Goal: Task Accomplishment & Management: Manage account settings

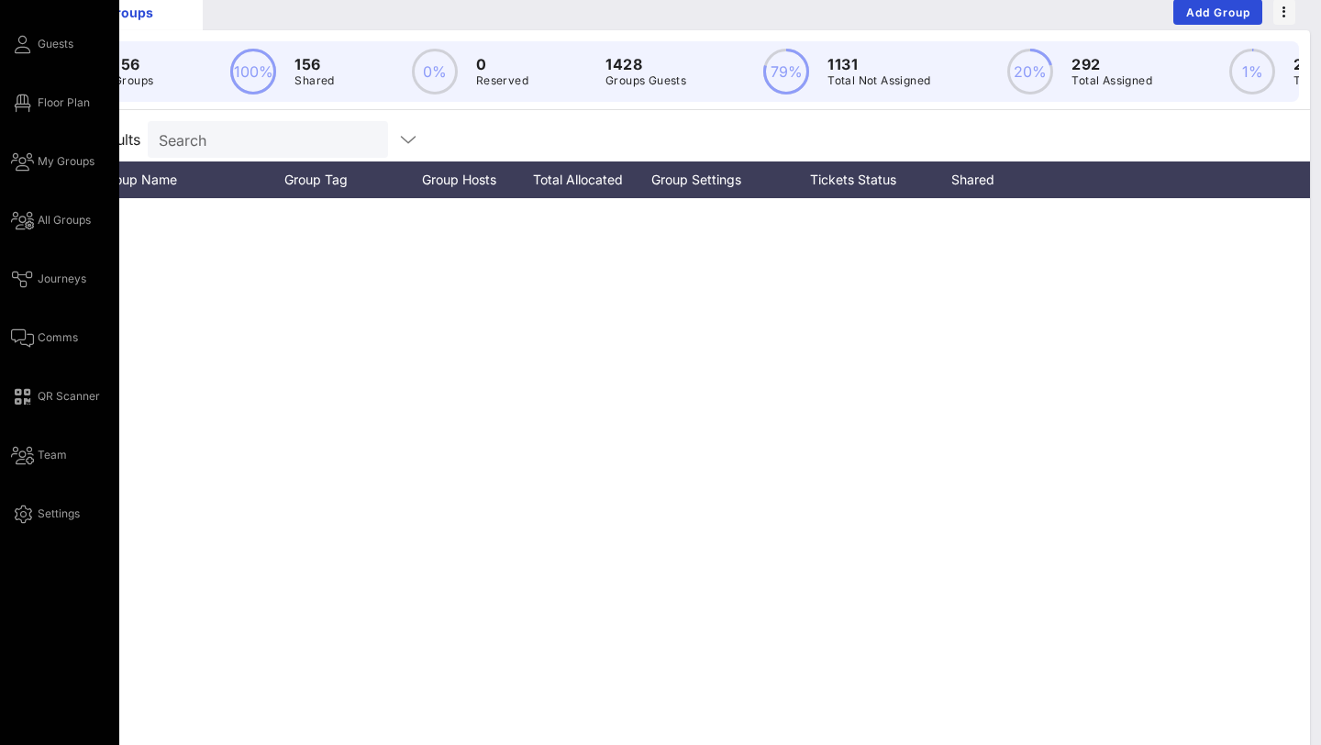
scroll to position [3685, 0]
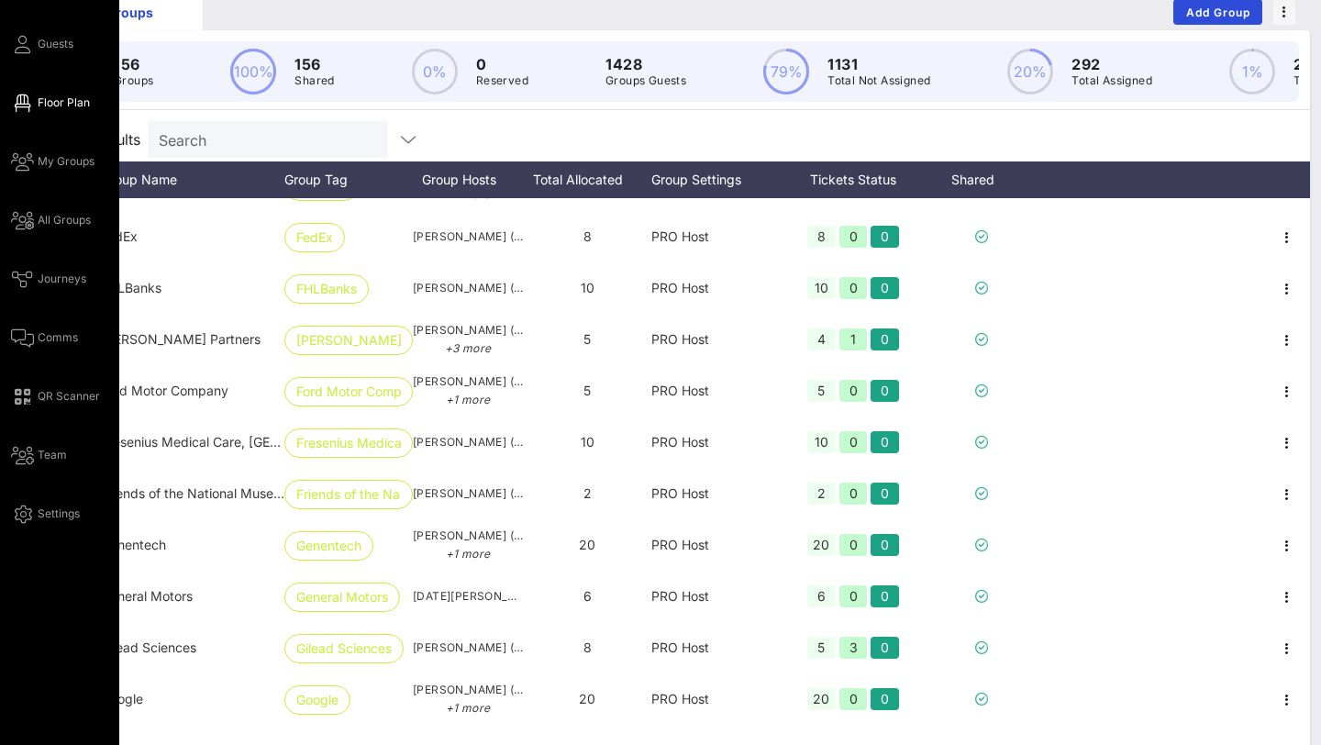
click at [62, 105] on span "Floor Plan" at bounding box center [64, 102] width 52 height 17
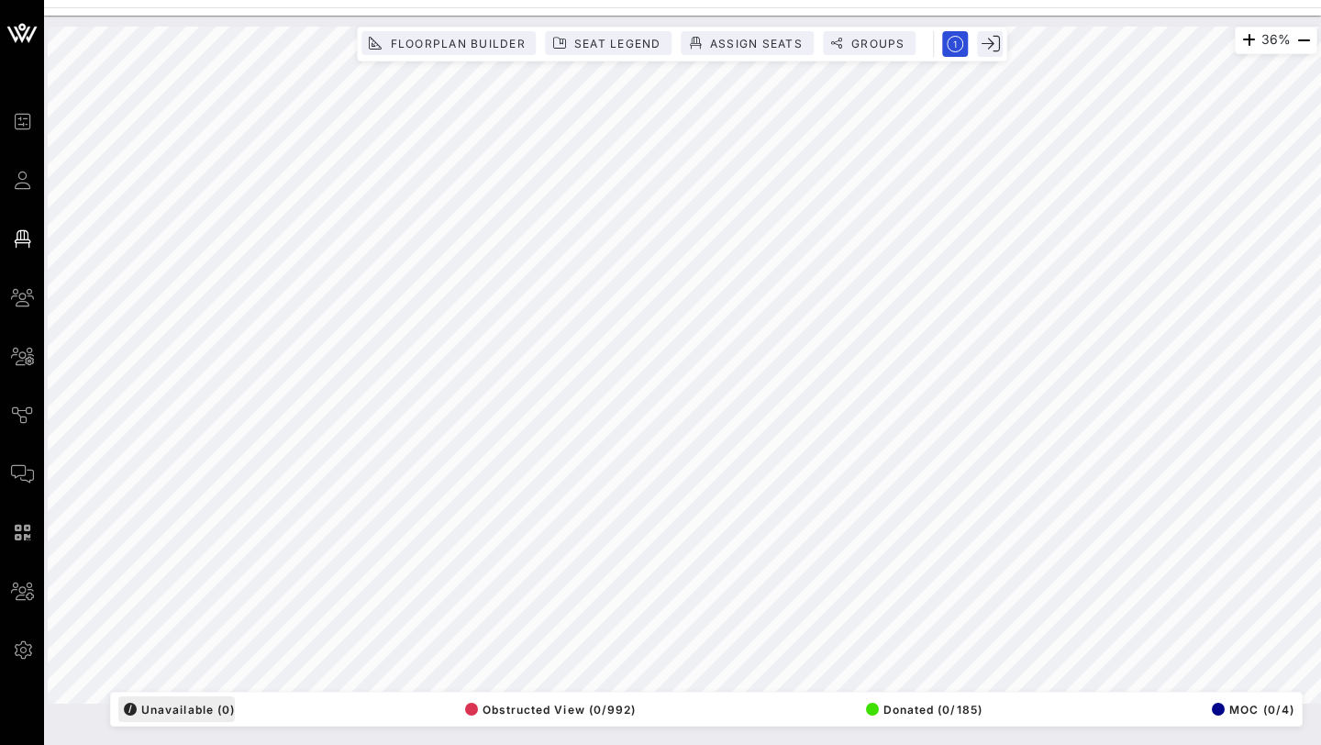
click at [138, 703] on div "36% Floorplan Builder Seat Legend Assign Seats Groups Exit All Reserved Shared …" at bounding box center [682, 365] width 1269 height 677
click at [1311, 0] on html "Event Builder Guests Floor Plan My Groups All Groups Journeys Comms QR Scanner …" at bounding box center [660, 372] width 1321 height 745
click at [1245, 37] on icon "button" at bounding box center [1248, 40] width 22 height 22
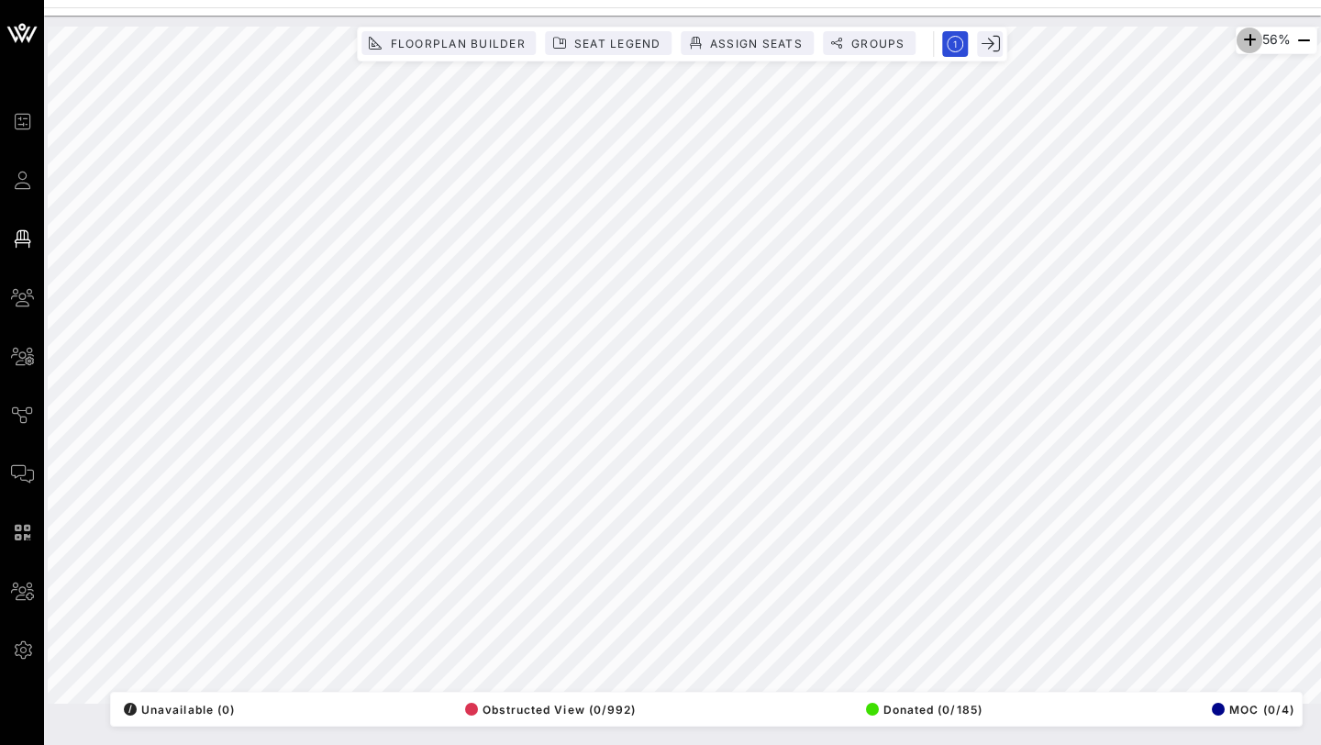
click at [1245, 37] on icon "button" at bounding box center [1249, 40] width 22 height 22
click at [1245, 37] on icon "button" at bounding box center [1251, 40] width 22 height 22
click at [1245, 37] on icon "button" at bounding box center [1250, 40] width 22 height 22
click at [1245, 37] on icon "button" at bounding box center [1248, 40] width 22 height 22
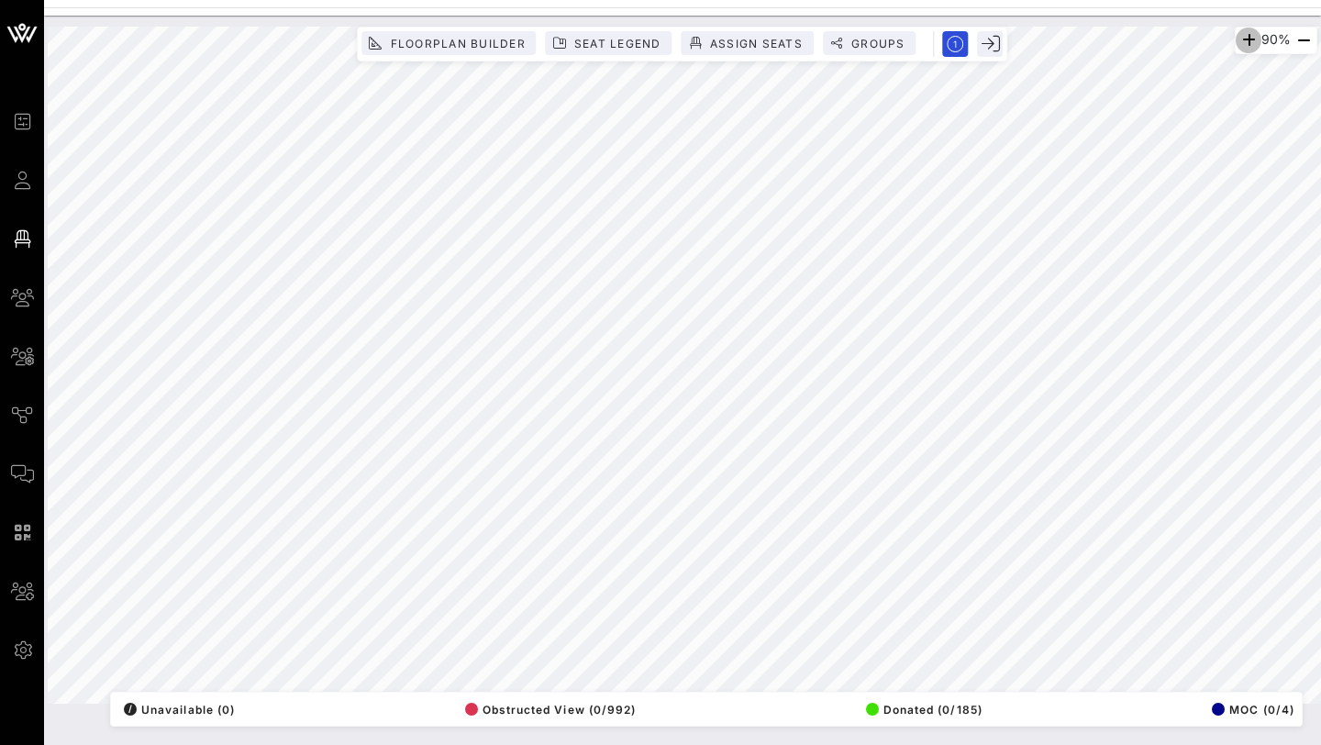
click at [1237, 41] on icon "button" at bounding box center [1248, 40] width 22 height 22
click at [1234, 41] on icon "button" at bounding box center [1243, 40] width 22 height 22
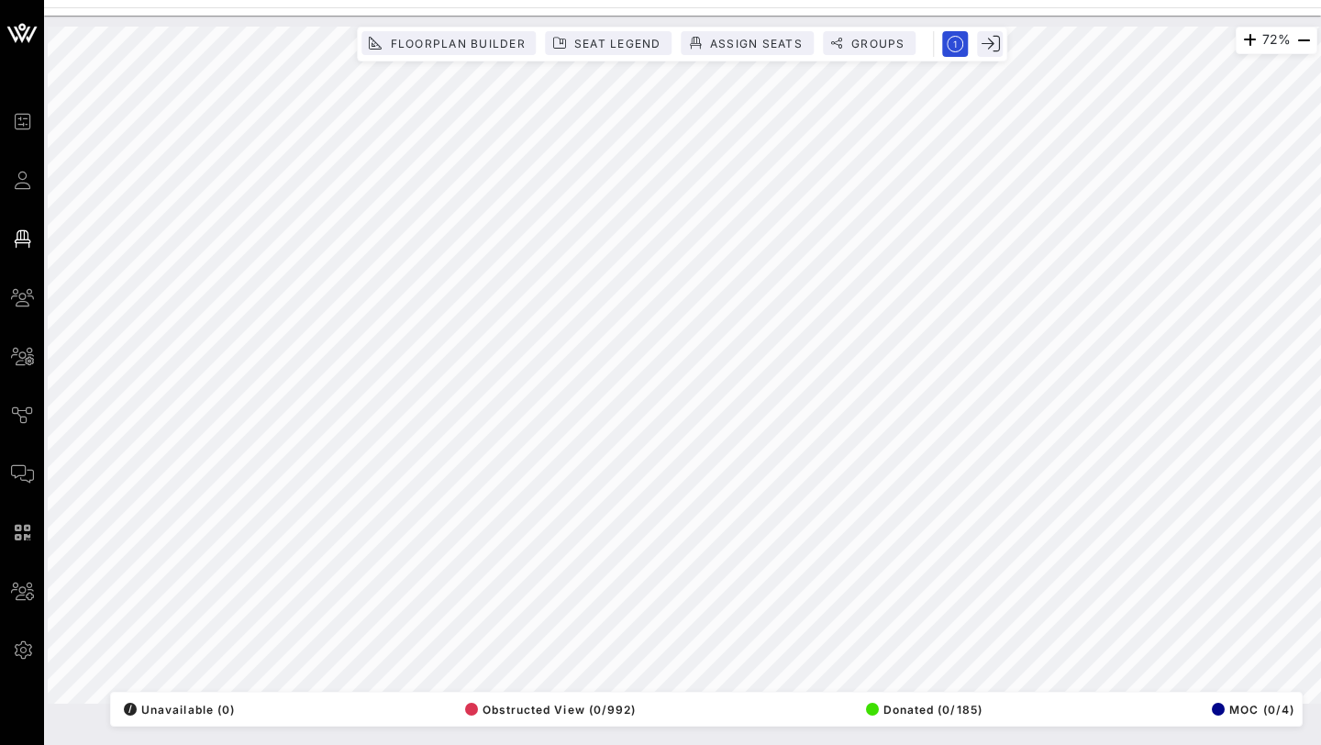
click at [987, 0] on html "Event Builder Guests Floor Plan My Groups All Groups Journeys Comms QR Scanner …" at bounding box center [660, 372] width 1321 height 745
click at [633, 0] on html "Event Builder Guests Floor Plan My Groups All Groups Journeys Comms QR Scanner …" at bounding box center [660, 372] width 1321 height 745
click at [457, 0] on html "Event Builder Guests Floor Plan My Groups All Groups Journeys Comms QR Scanner …" at bounding box center [660, 372] width 1321 height 745
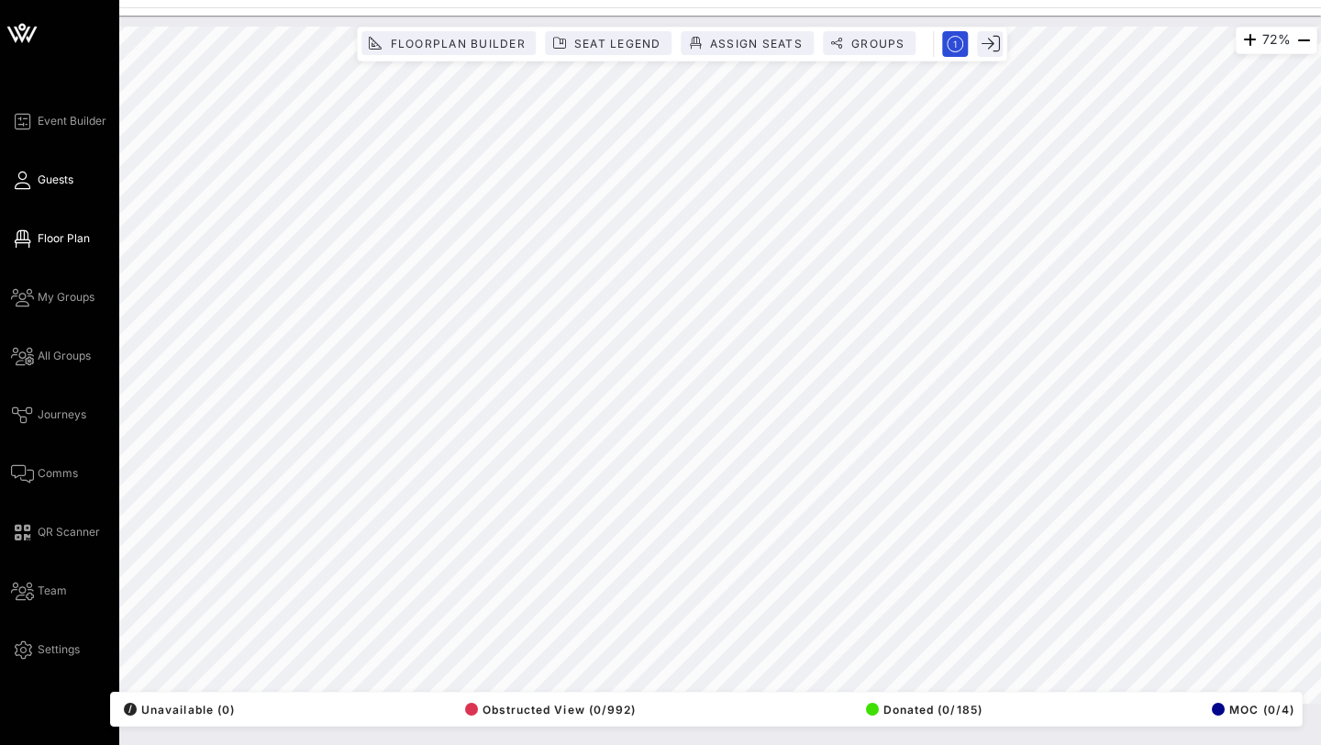
click at [70, 181] on span "Guests" at bounding box center [56, 180] width 36 height 17
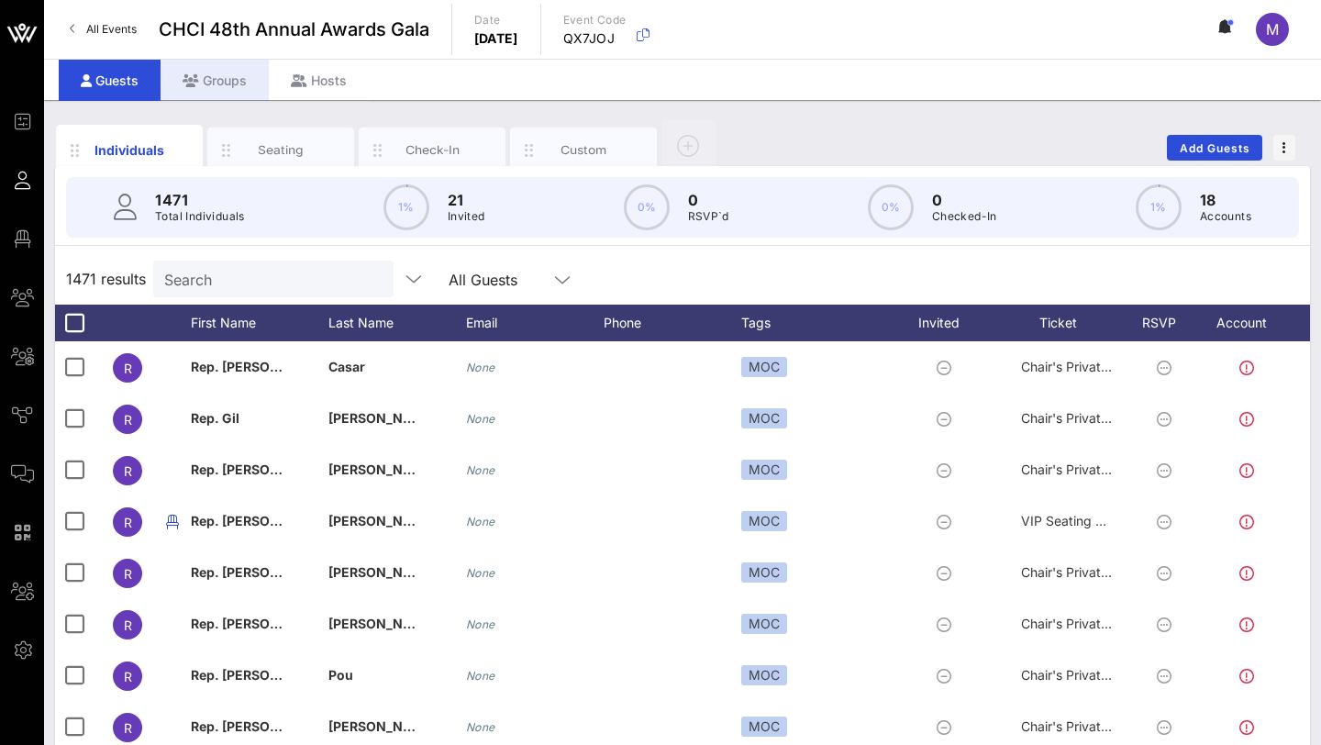
click at [238, 79] on div "Groups" at bounding box center [214, 80] width 108 height 41
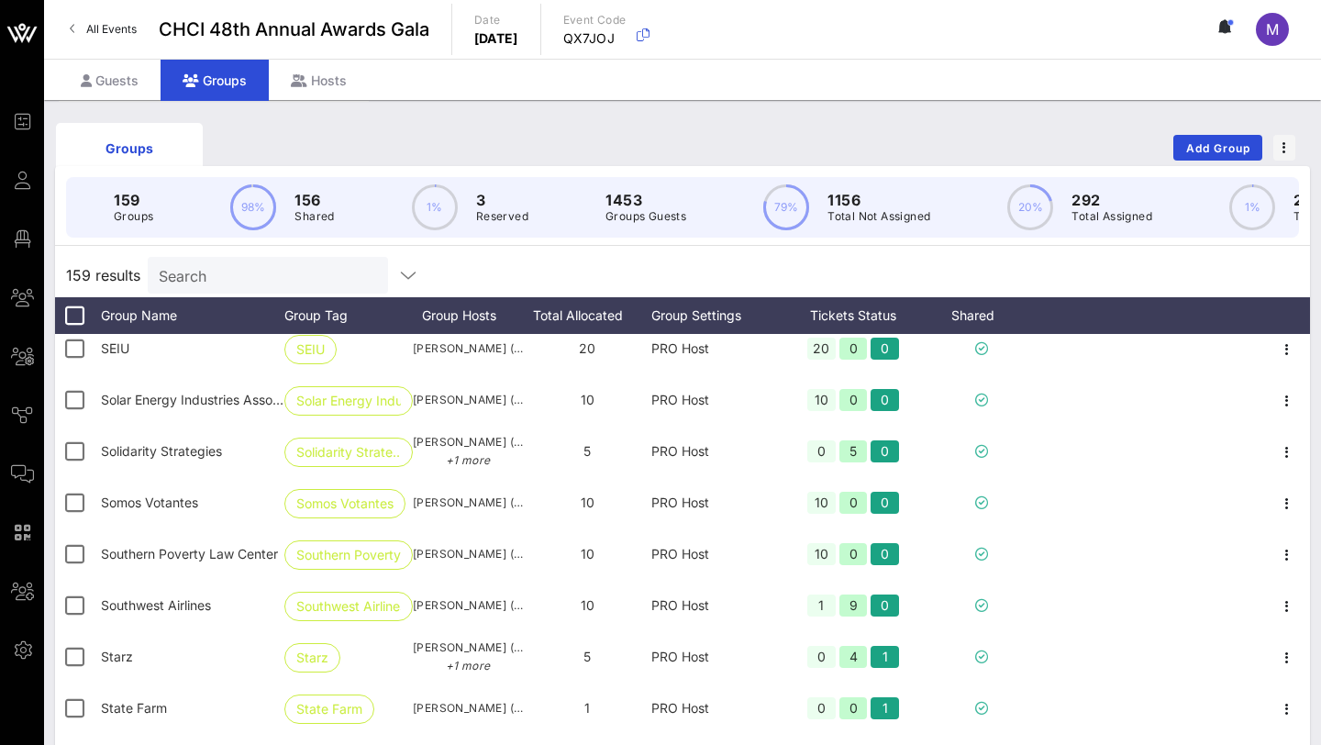
scroll to position [6584, 0]
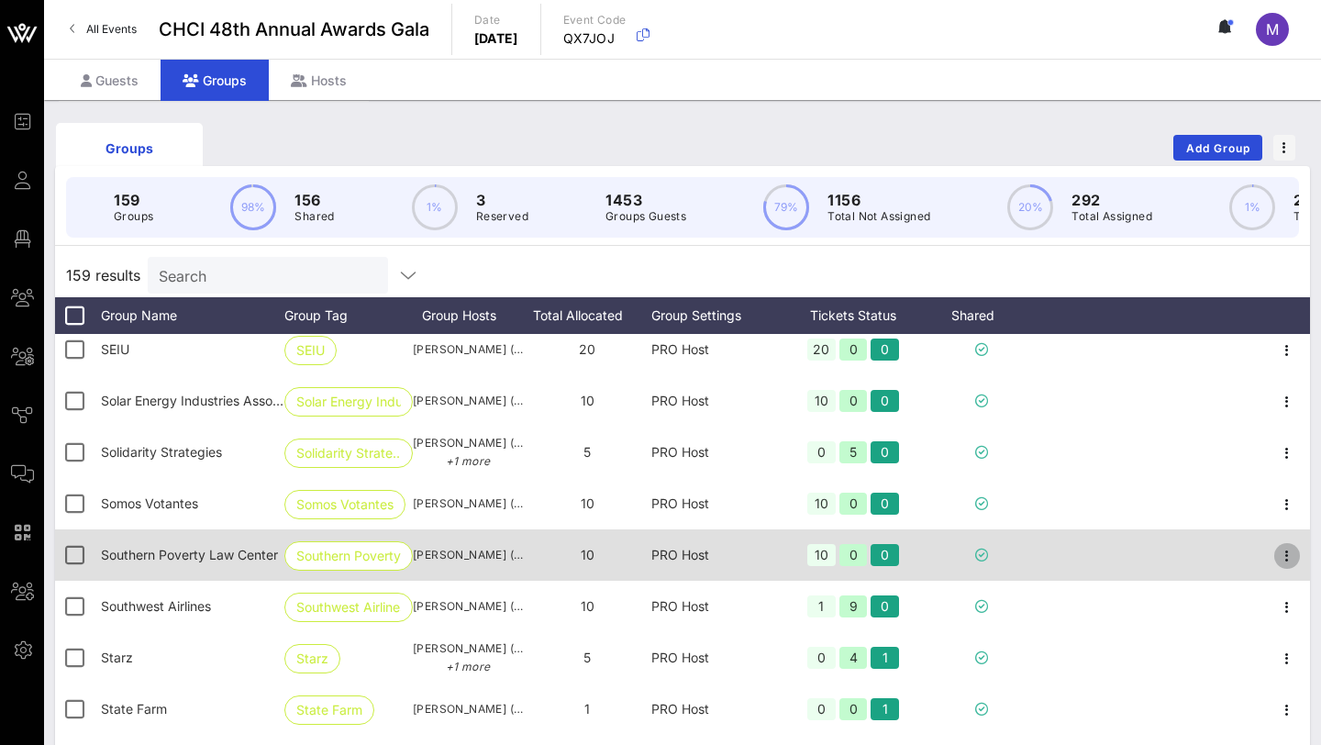
click at [1281, 561] on icon "button" at bounding box center [1287, 556] width 22 height 22
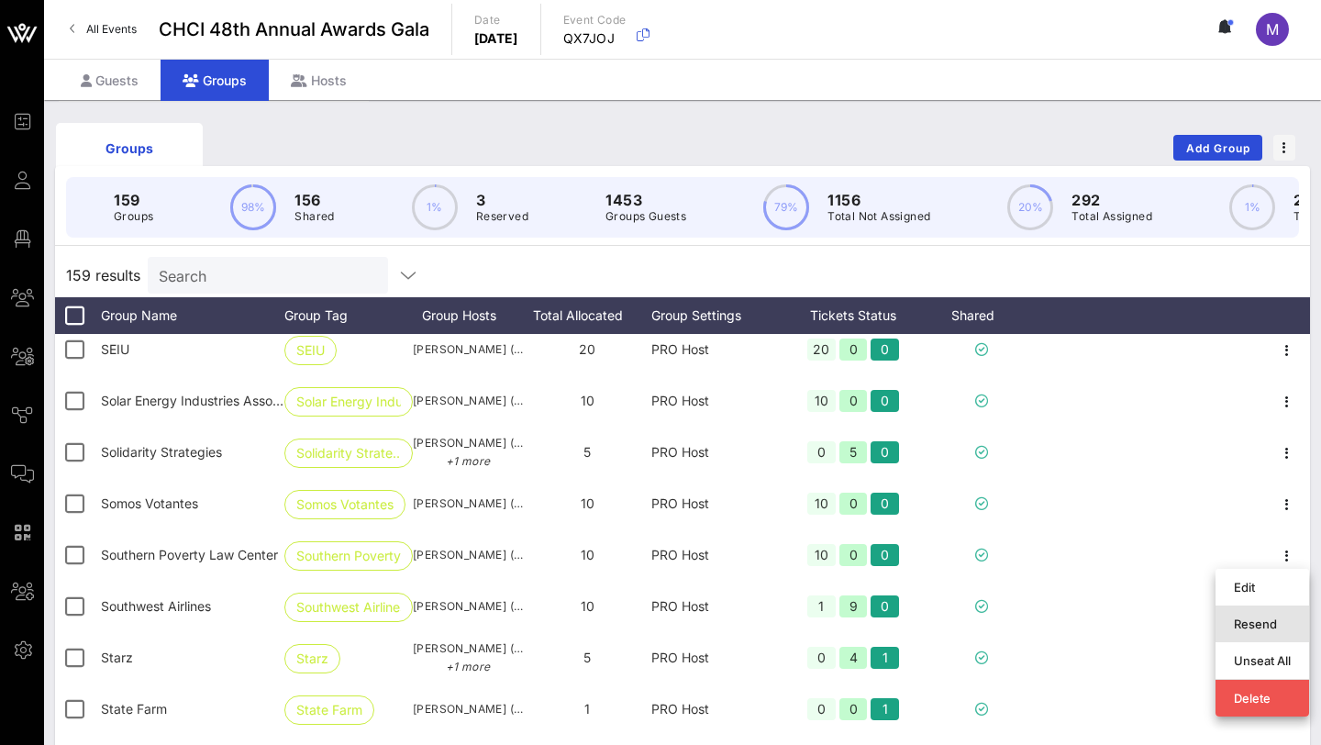
click at [1265, 617] on div "Resend" at bounding box center [1262, 623] width 57 height 15
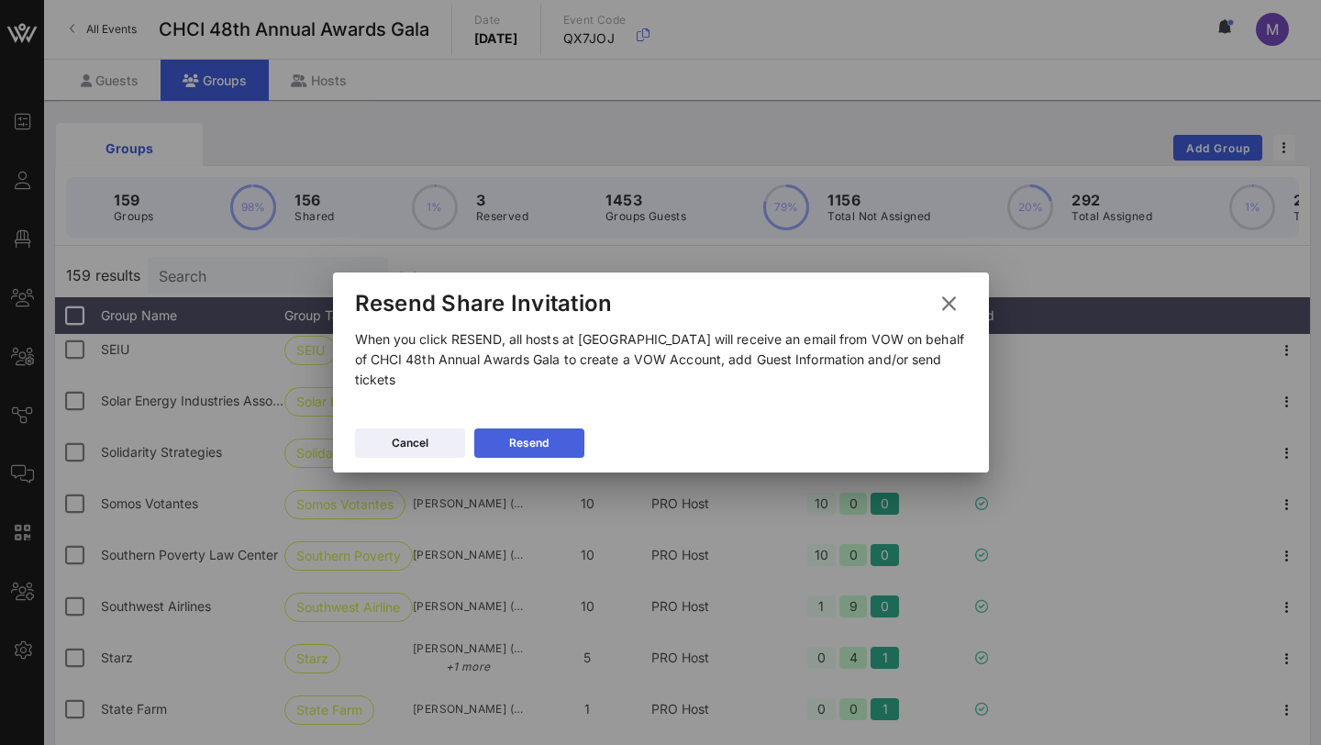
click at [496, 445] on button "Resend" at bounding box center [529, 442] width 110 height 29
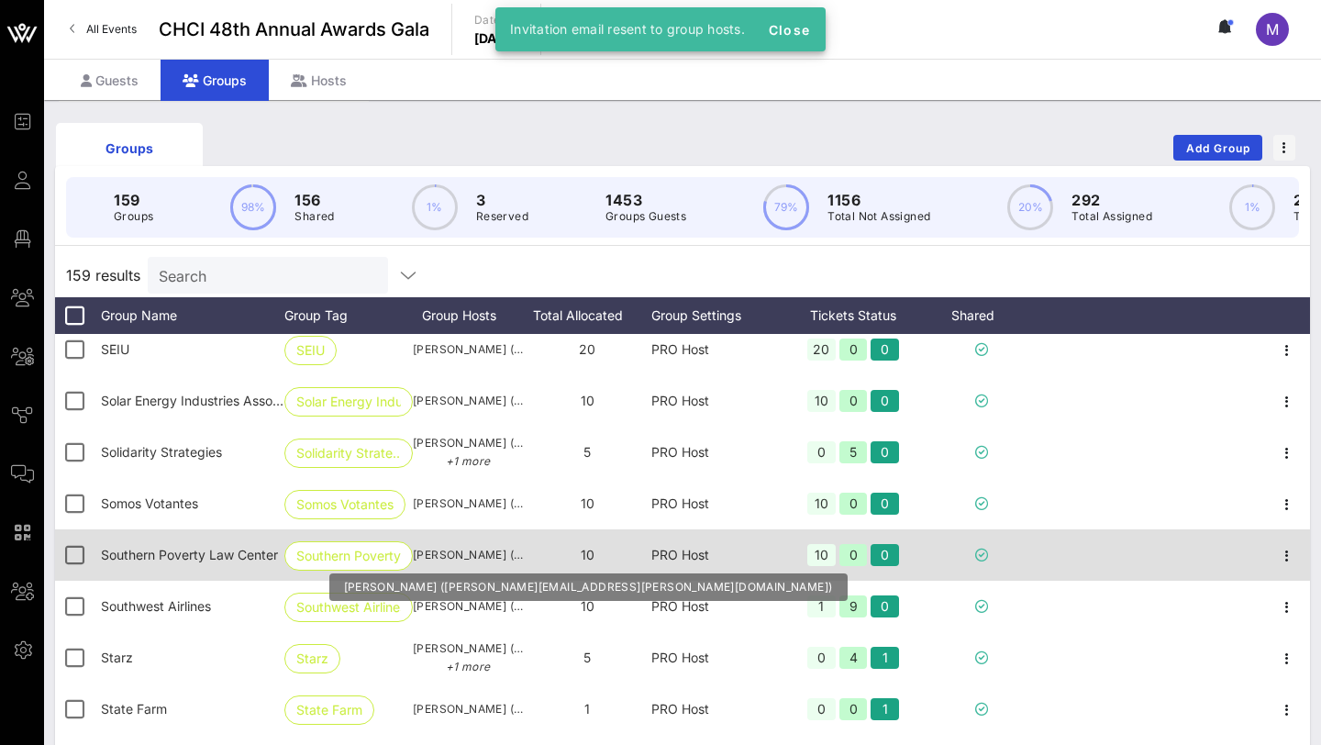
click at [501, 551] on span "[PERSON_NAME] ([PERSON_NAME][EMAIL_ADDRESS][PERSON_NAME][DOMAIN_NAME])" at bounding box center [468, 555] width 110 height 18
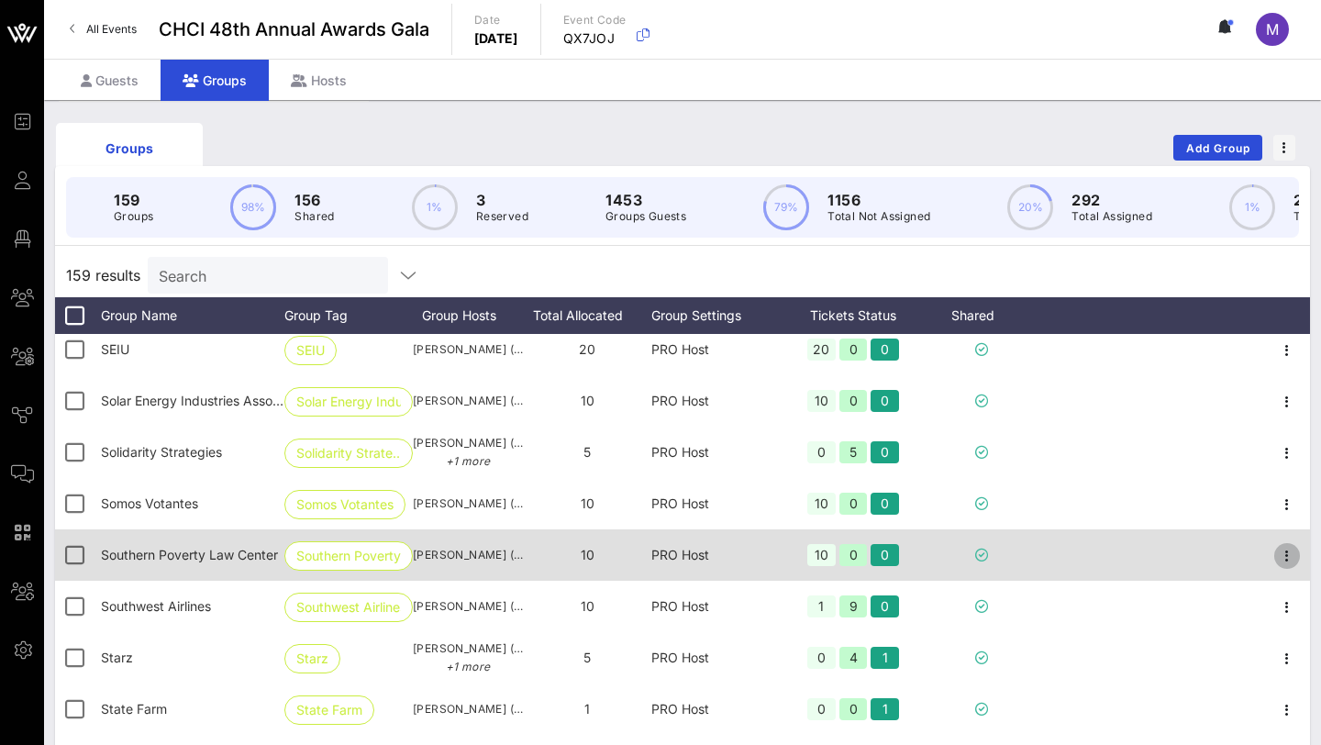
click at [1284, 552] on icon "button" at bounding box center [1287, 556] width 22 height 22
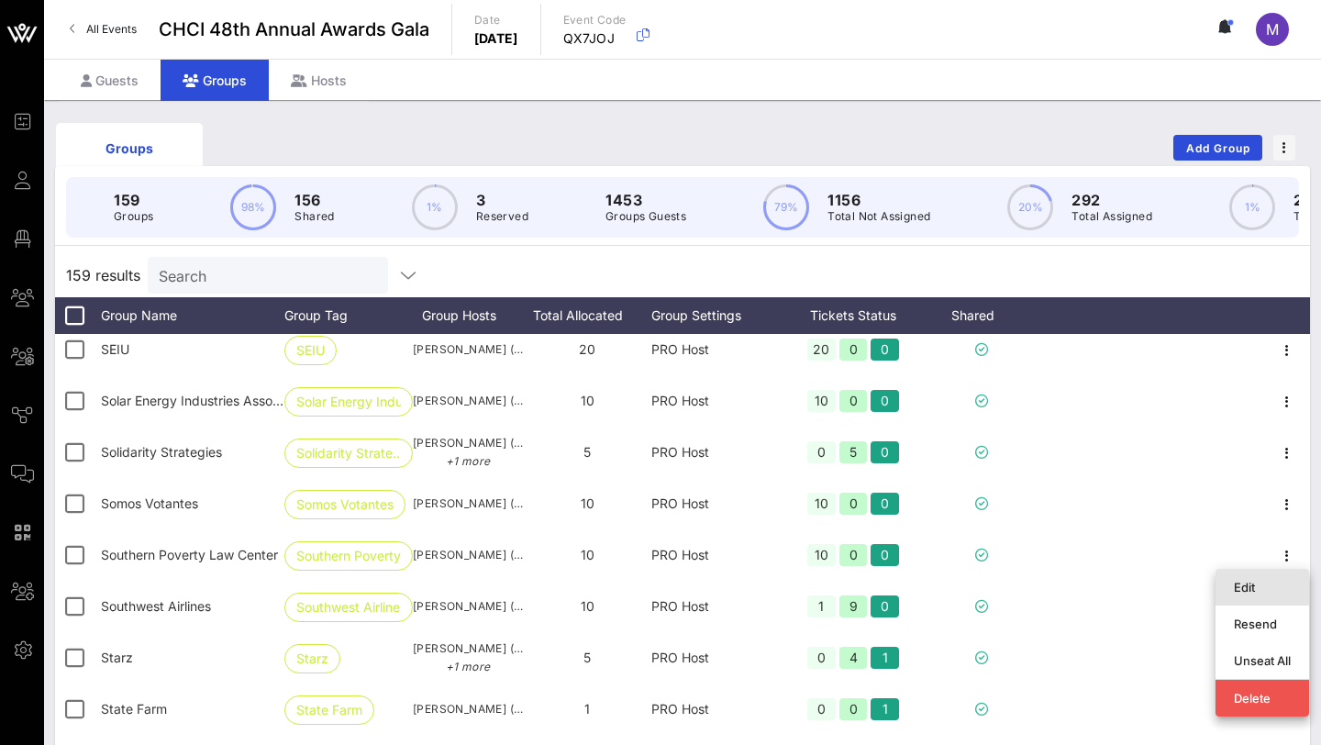
click at [1255, 582] on div "Edit" at bounding box center [1262, 587] width 57 height 15
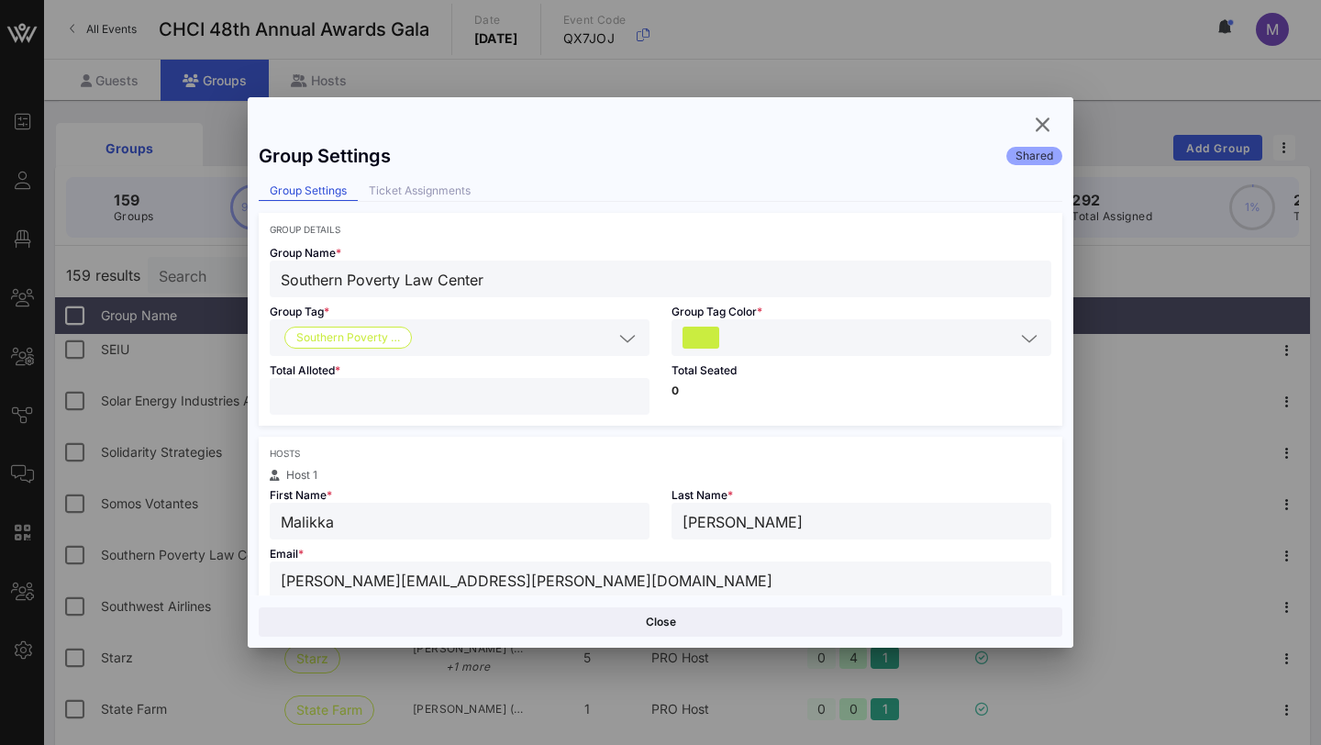
click at [505, 590] on input "[PERSON_NAME][EMAIL_ADDRESS][PERSON_NAME][DOMAIN_NAME]" at bounding box center [660, 580] width 759 height 24
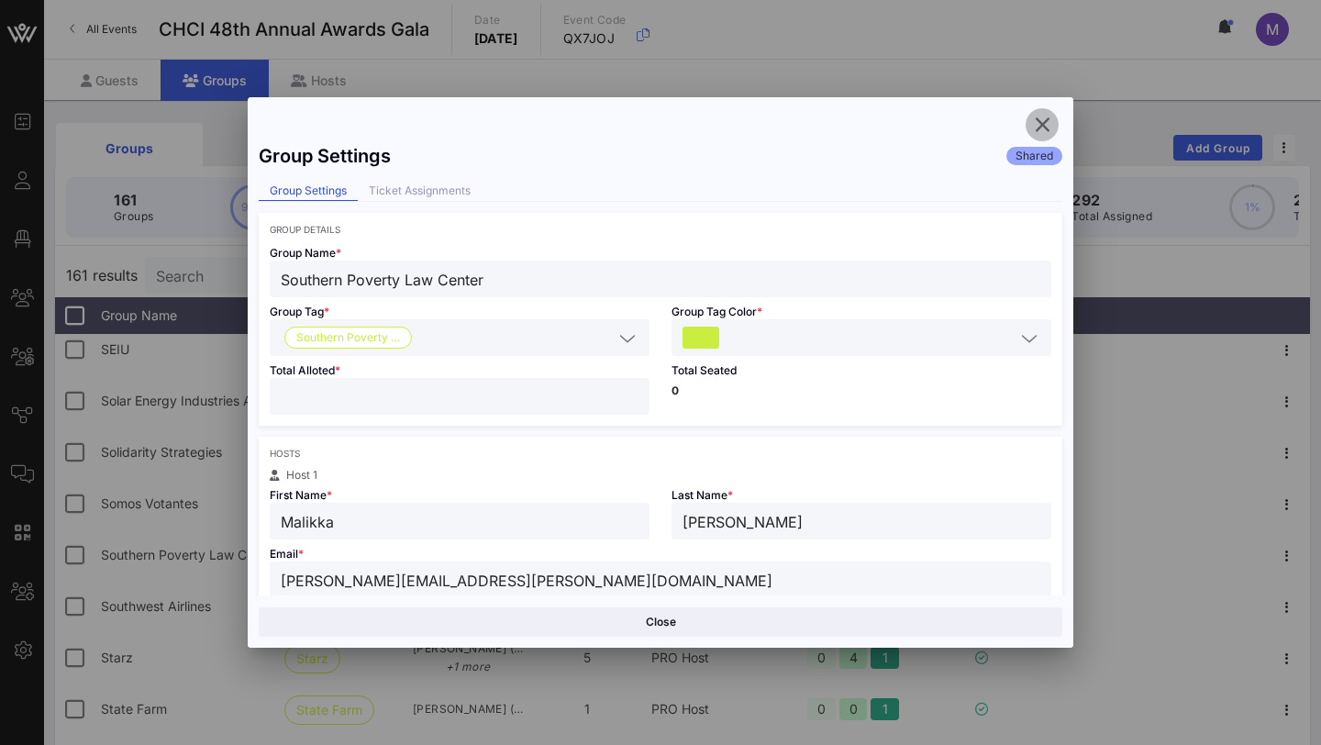
click at [1042, 125] on icon "button" at bounding box center [1042, 125] width 22 height 22
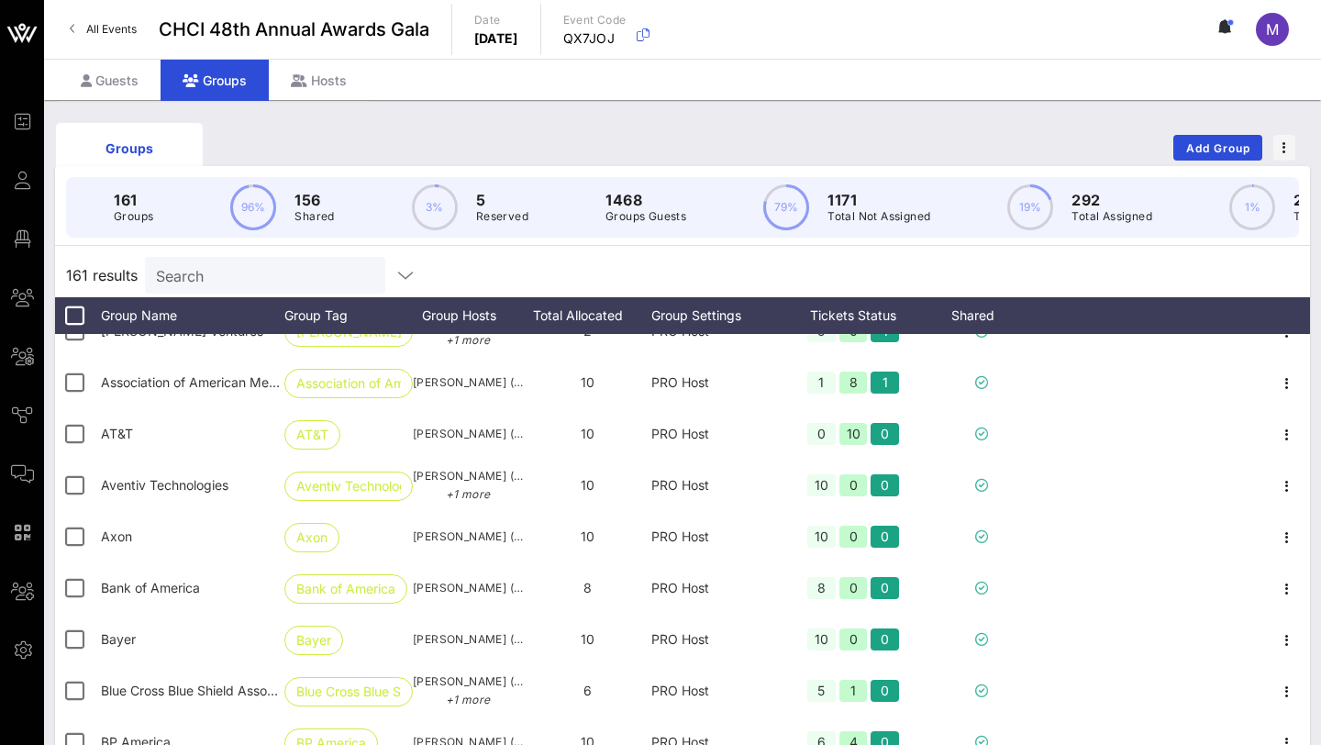
scroll to position [1260, 0]
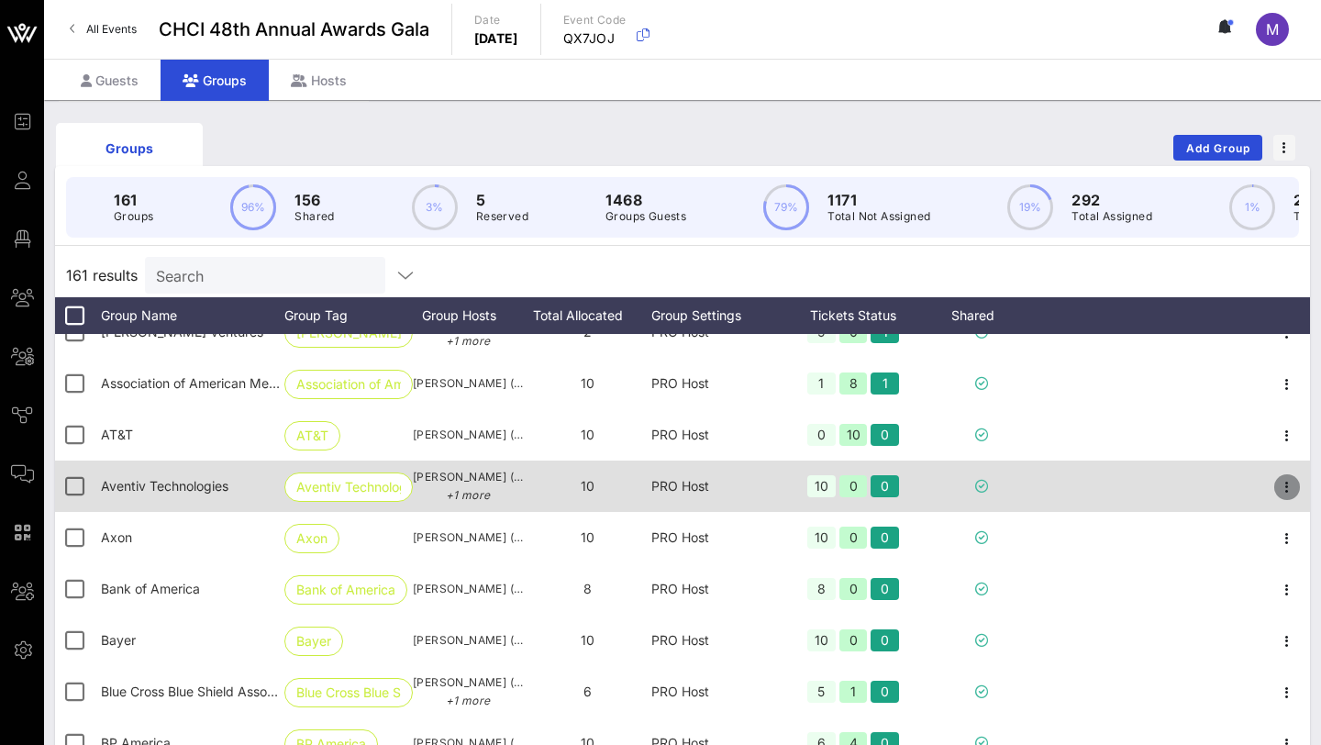
click at [1278, 490] on icon "button" at bounding box center [1287, 487] width 22 height 22
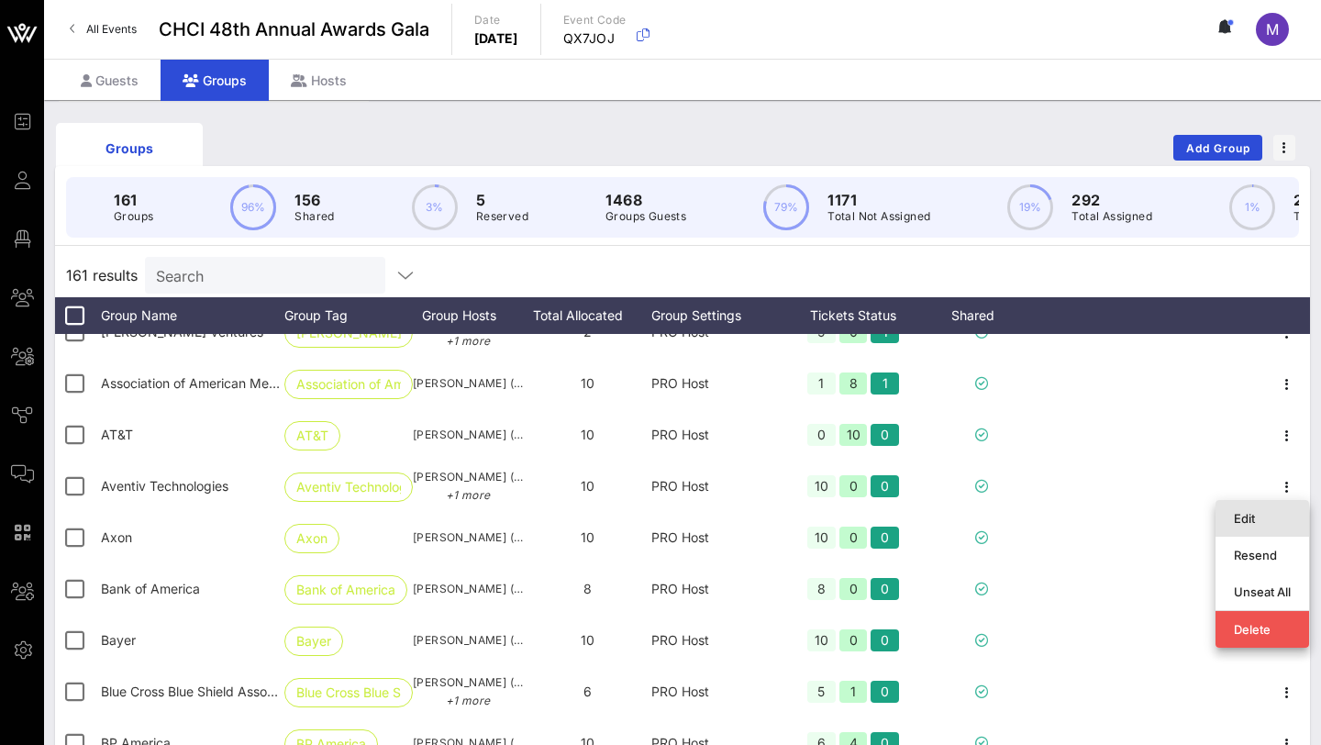
click at [1233, 518] on div "Edit" at bounding box center [1262, 518] width 94 height 37
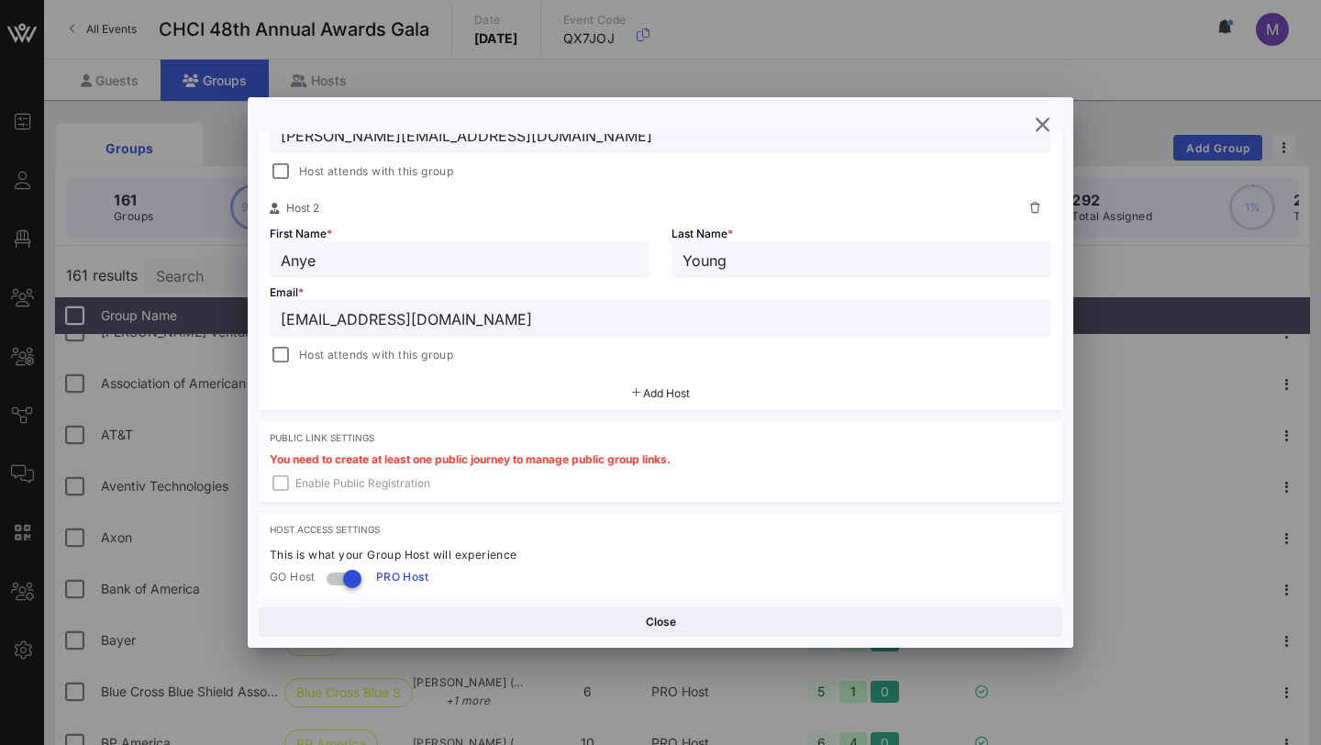
scroll to position [491, 0]
click at [1037, 127] on icon "button" at bounding box center [1042, 125] width 22 height 22
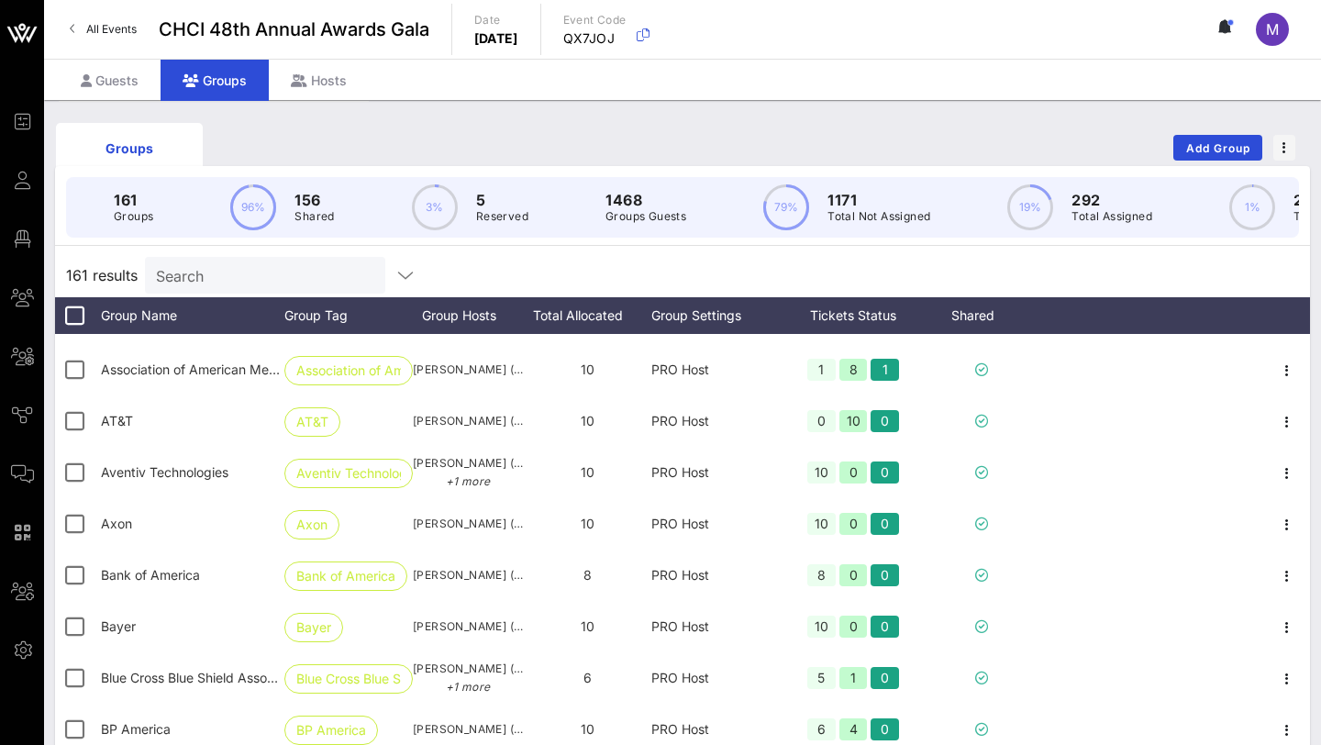
scroll to position [1275, 0]
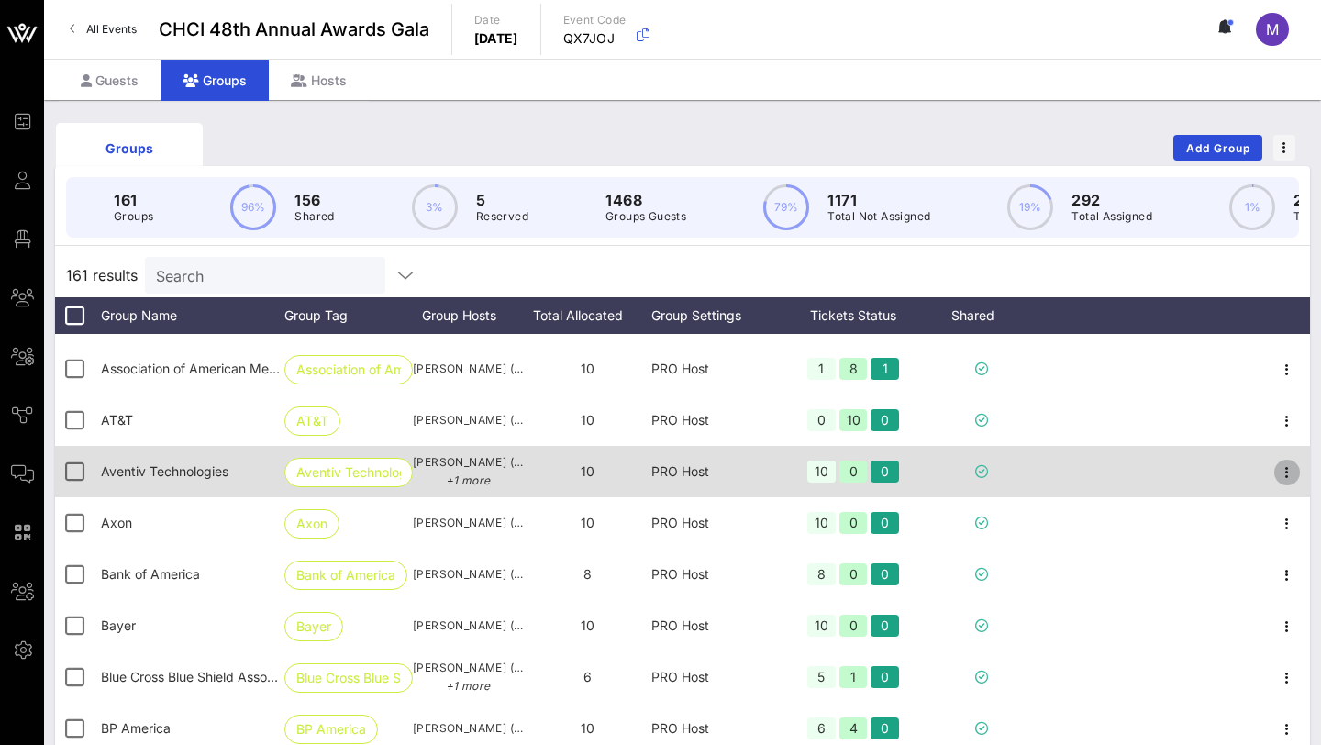
click at [1293, 470] on icon "button" at bounding box center [1287, 472] width 22 height 22
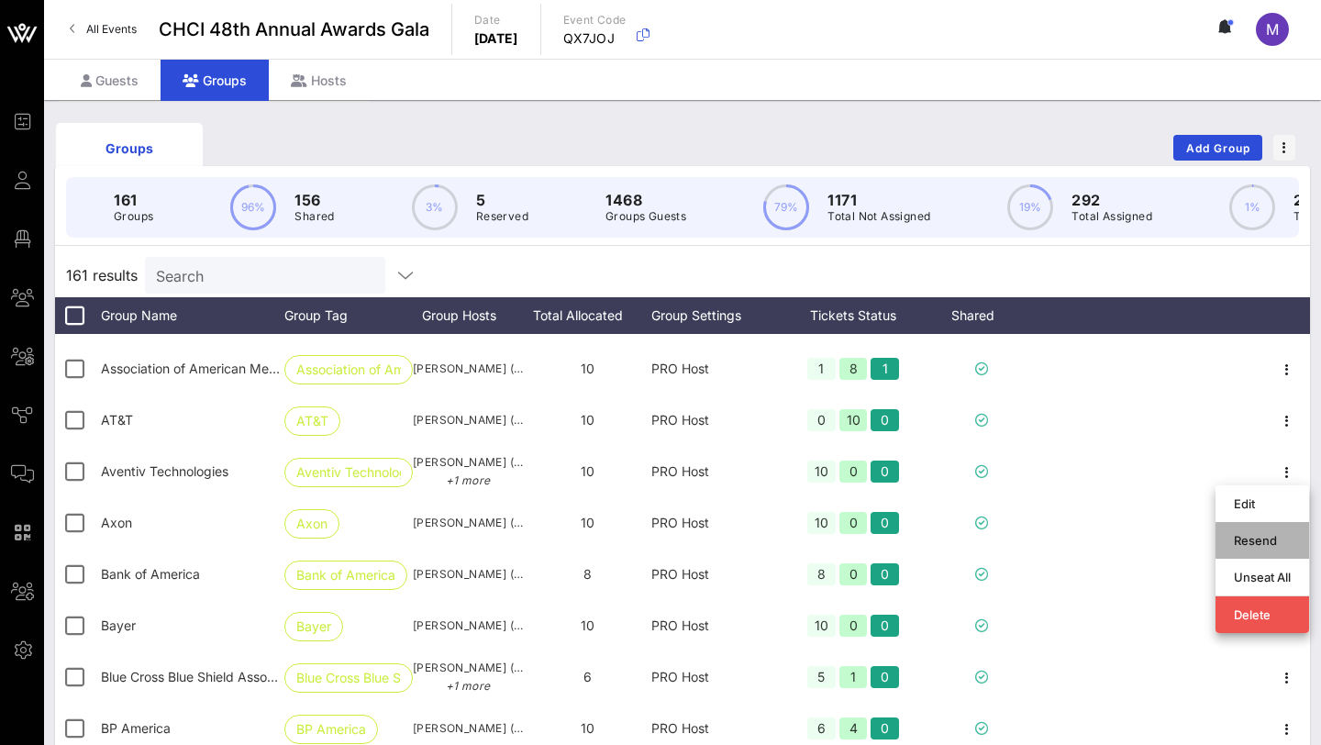
click at [1247, 542] on div "Resend" at bounding box center [1262, 540] width 57 height 15
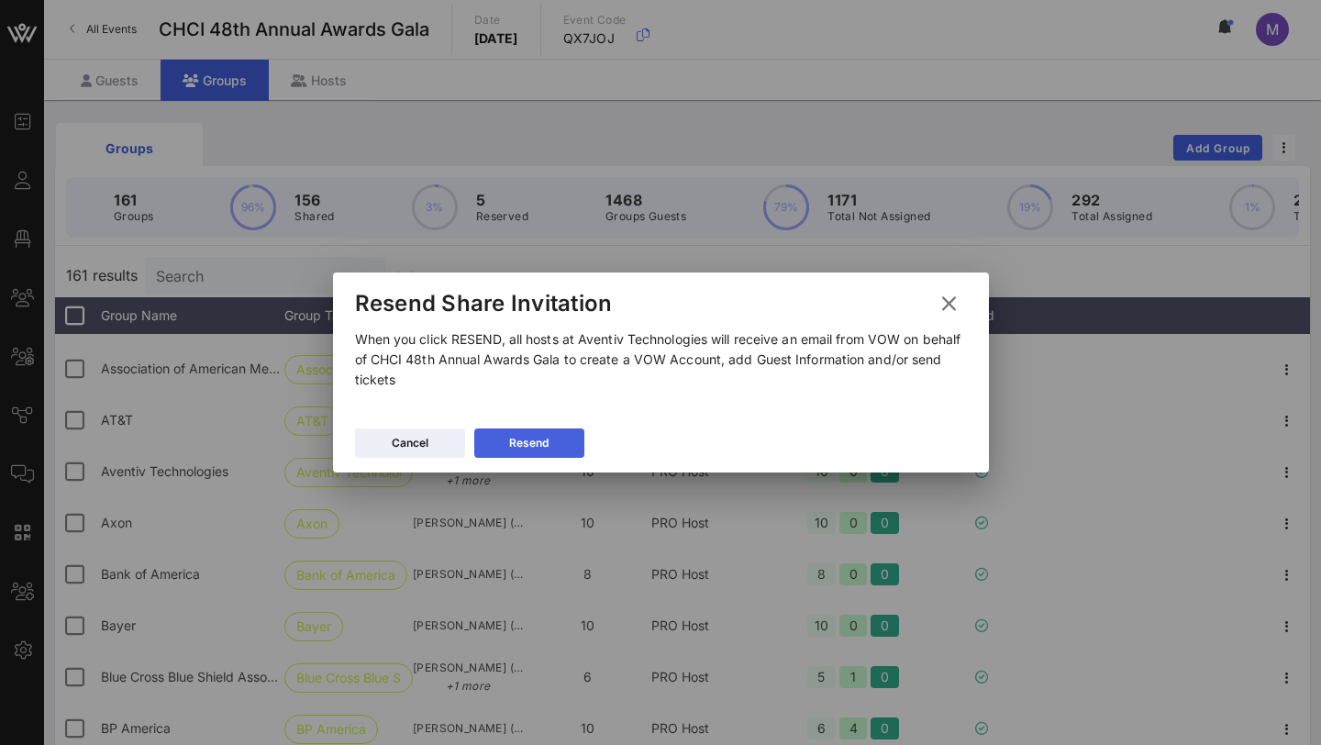
click at [562, 443] on button "Resend" at bounding box center [529, 442] width 110 height 29
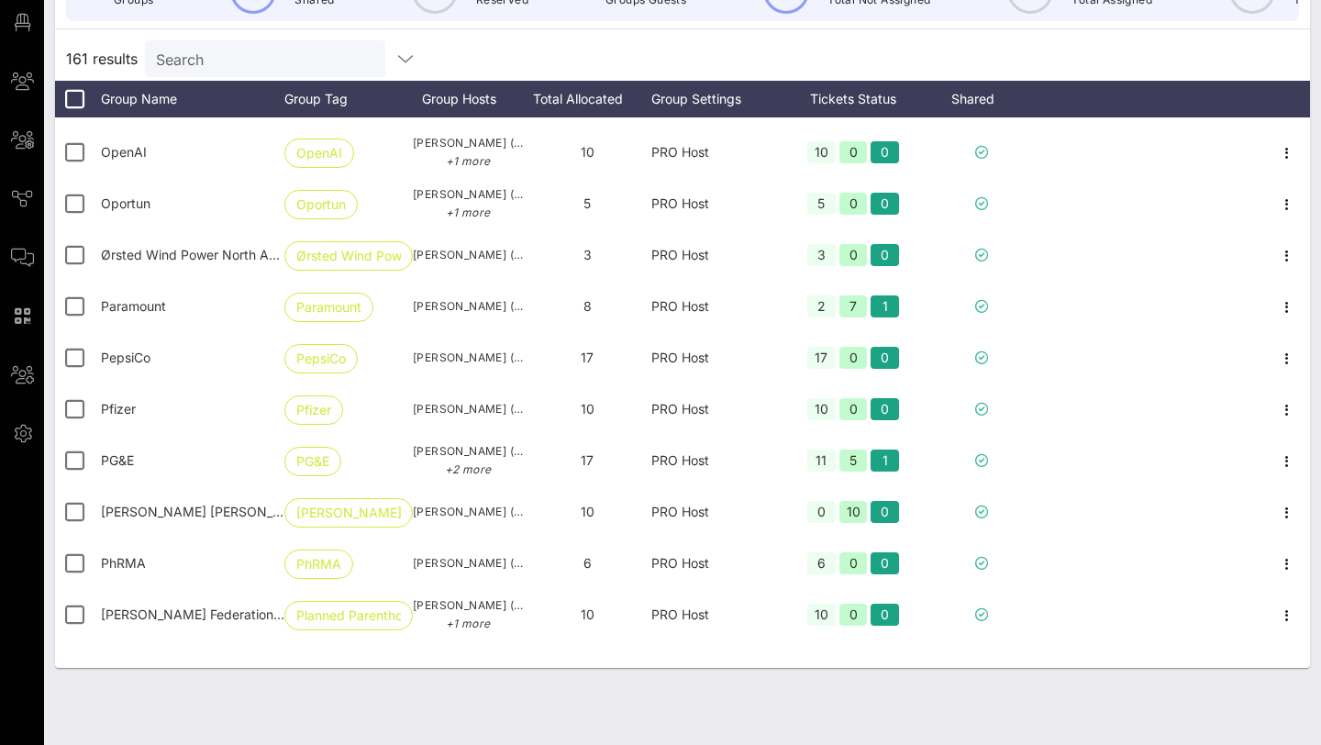
scroll to position [5522, 0]
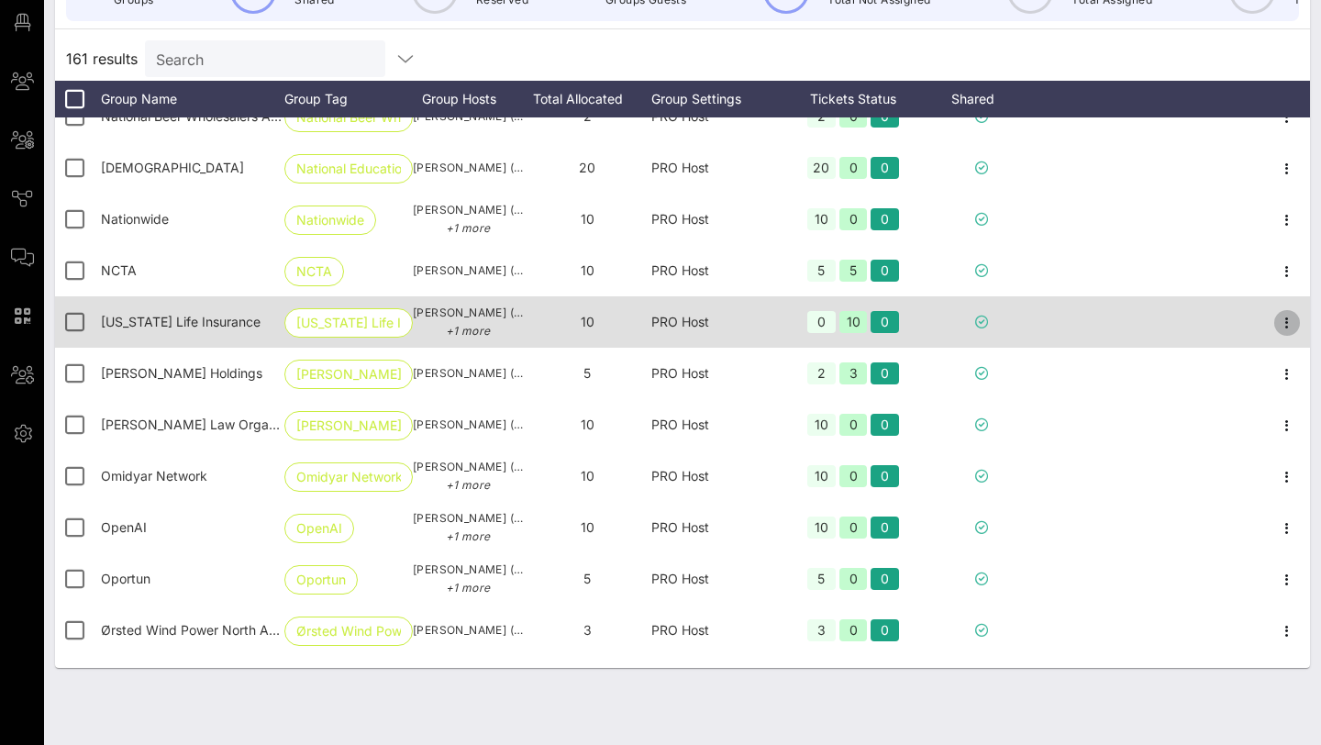
click at [1283, 323] on icon "button" at bounding box center [1287, 323] width 22 height 22
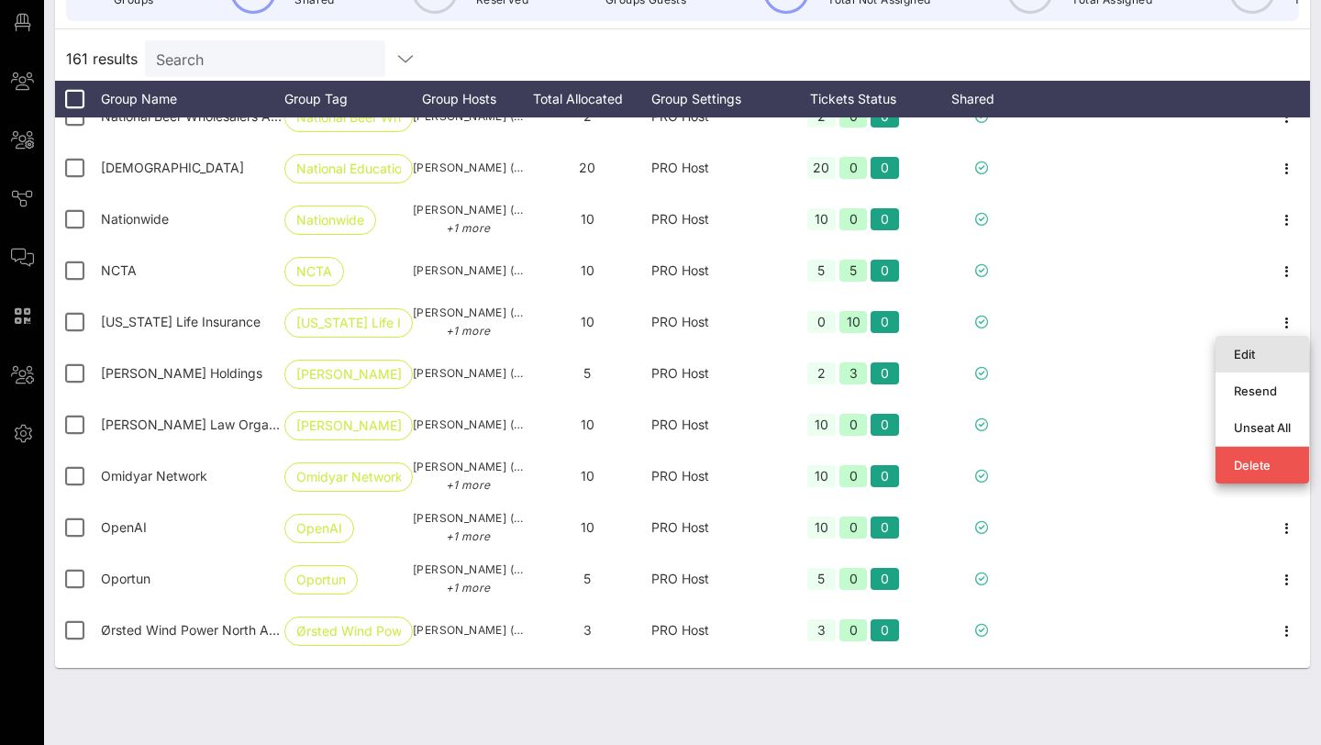
click at [1253, 357] on div "Edit" at bounding box center [1262, 354] width 57 height 15
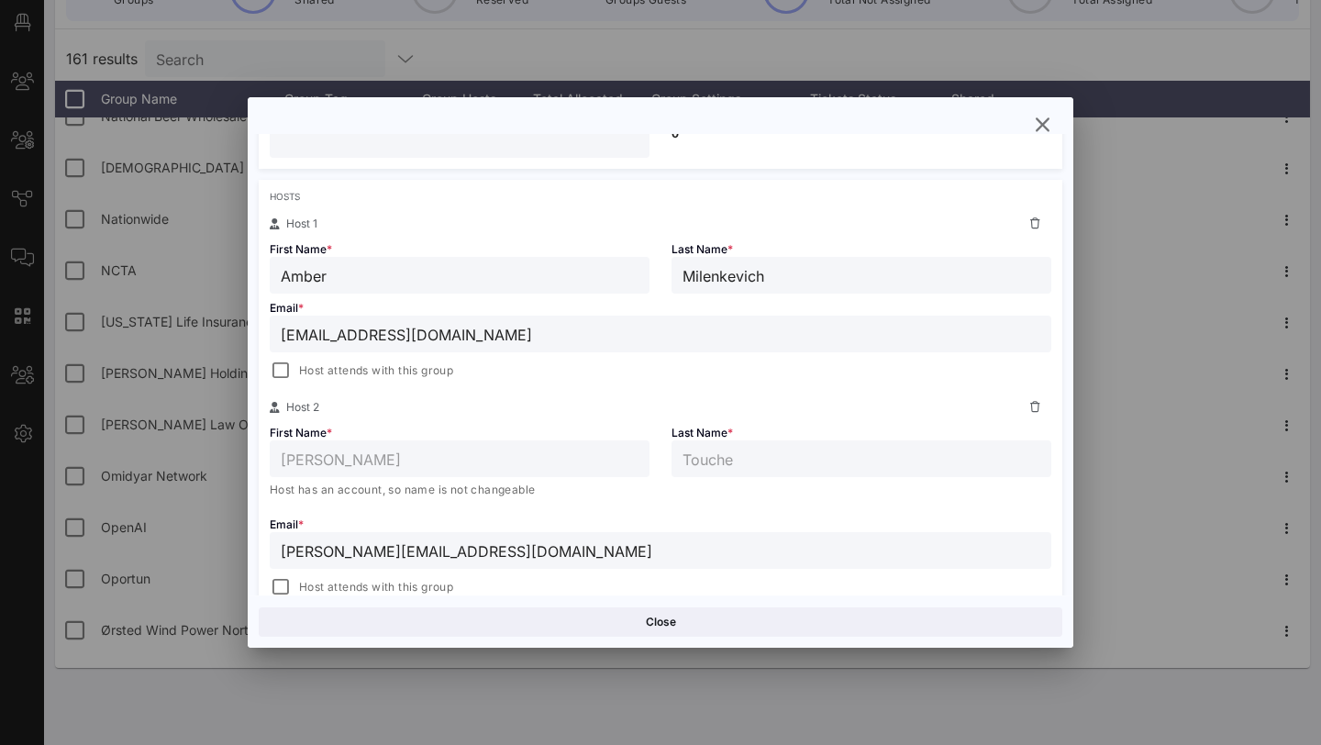
scroll to position [0, 0]
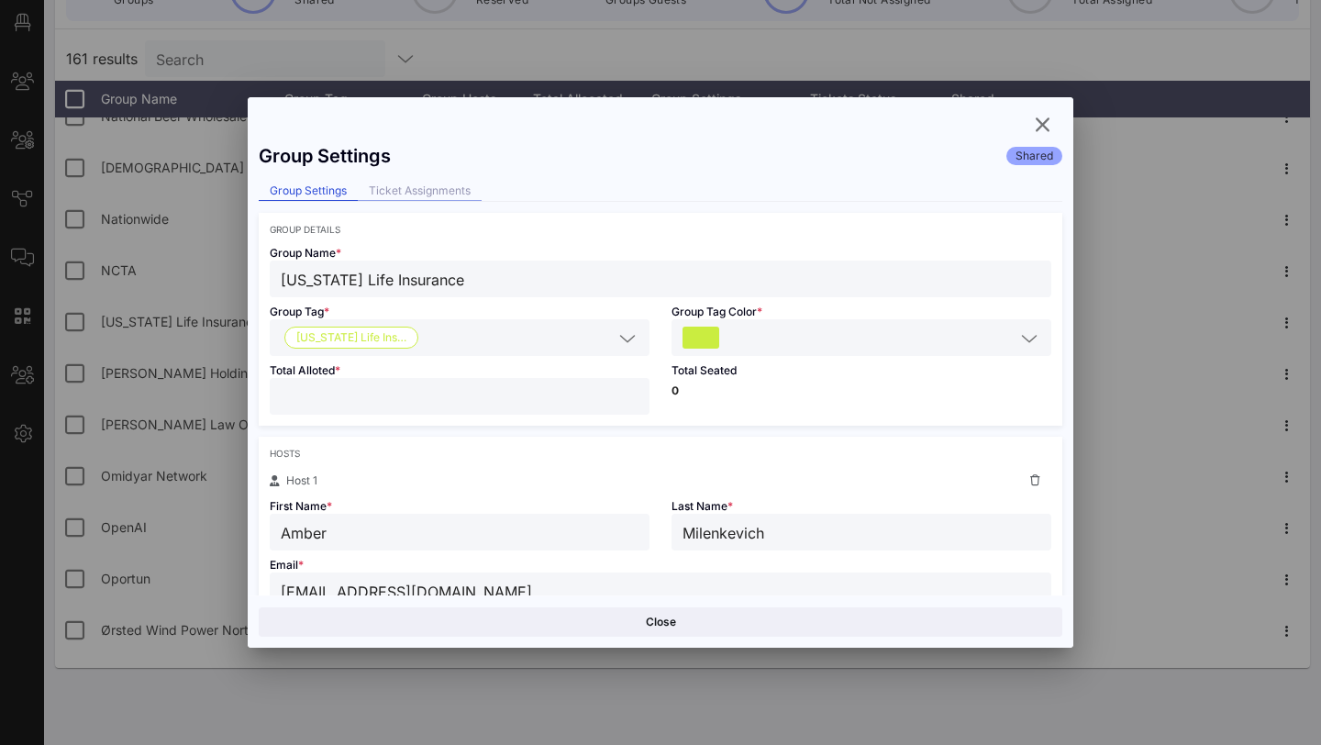
click at [444, 198] on div "Ticket Assignments" at bounding box center [420, 191] width 124 height 19
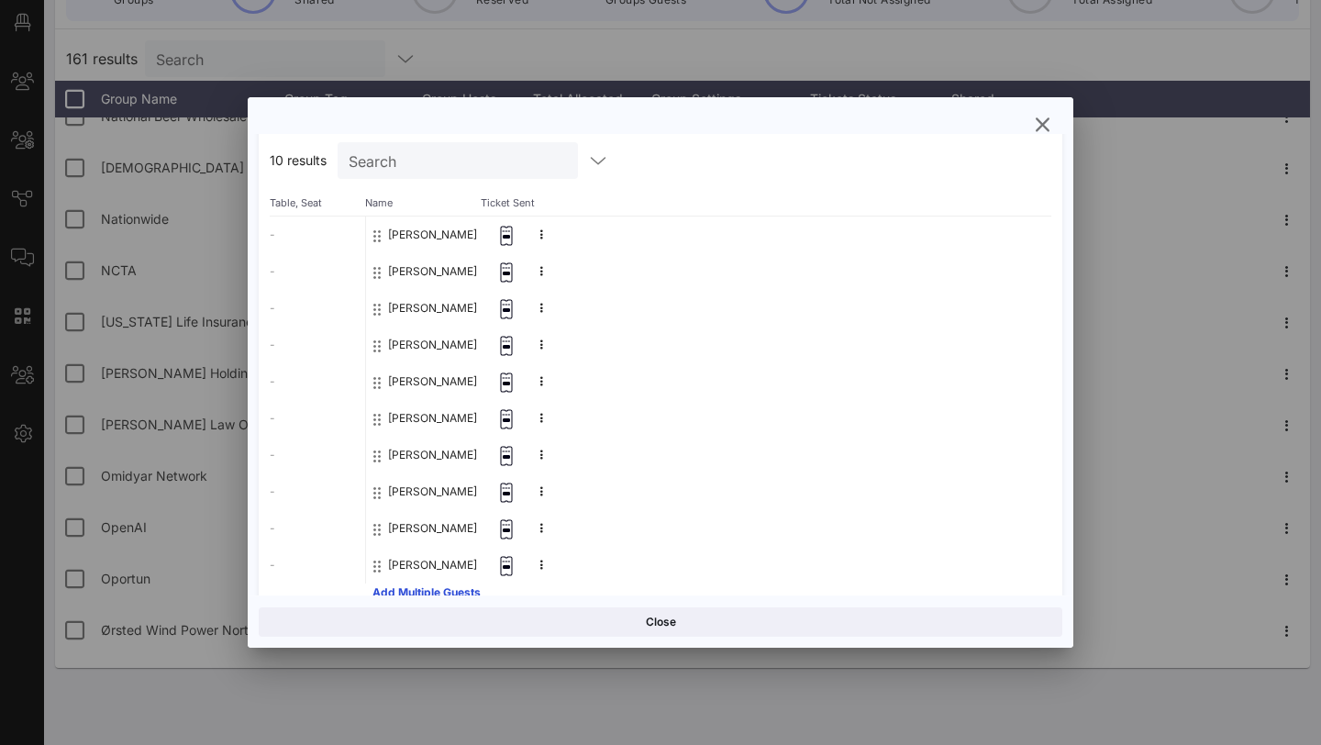
scroll to position [179, 0]
